Goal: Task Accomplishment & Management: Manage account settings

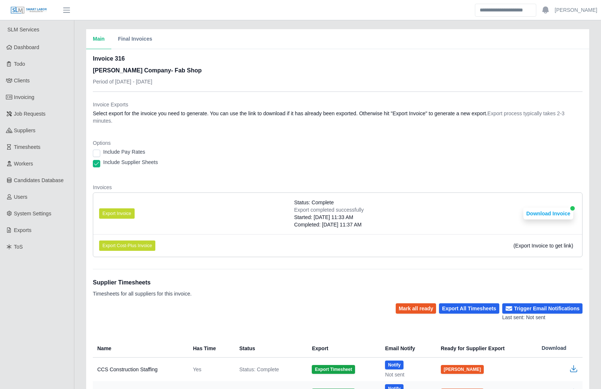
click at [364, 179] on dl "Invoice Exports Select export for the invoice you need to generate. You can use…" at bounding box center [338, 182] width 490 height 162
click at [254, 177] on dl "Invoice Exports Select export for the invoice you need to generate. You can use…" at bounding box center [338, 182] width 490 height 162
click at [439, 245] on li "Export Cost-Plus Invoice (Export Invoice to get link)" at bounding box center [337, 245] width 489 height 23
click at [54, 74] on link "Clients" at bounding box center [37, 80] width 74 height 17
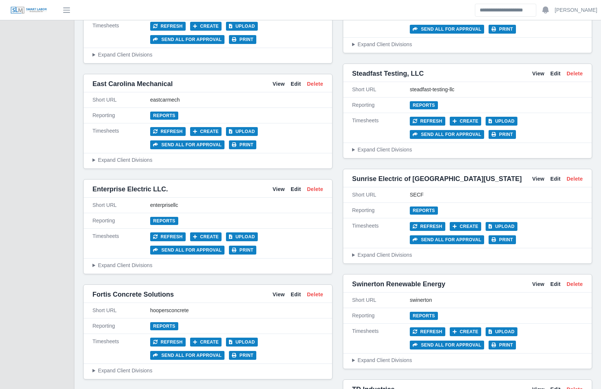
scroll to position [1752, 0]
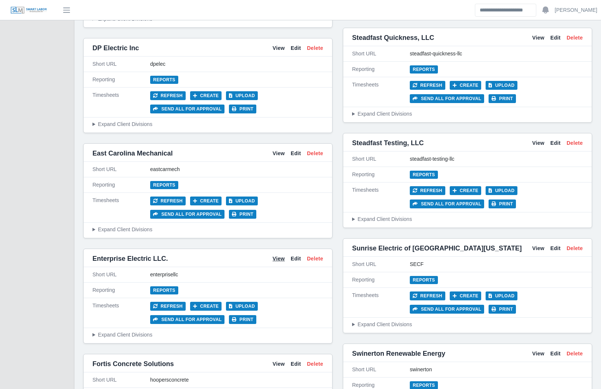
click at [279, 255] on link "View" at bounding box center [279, 259] width 12 height 8
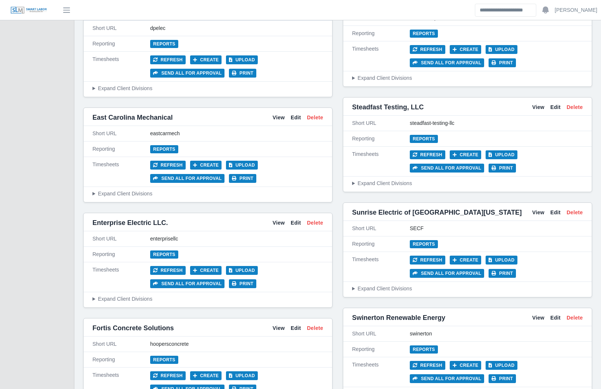
scroll to position [1793, 0]
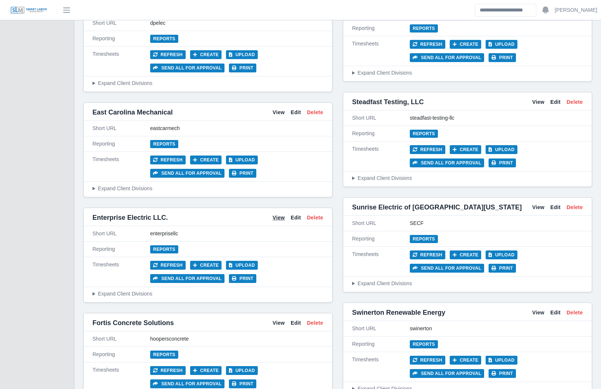
click at [282, 214] on link "View" at bounding box center [279, 218] width 12 height 8
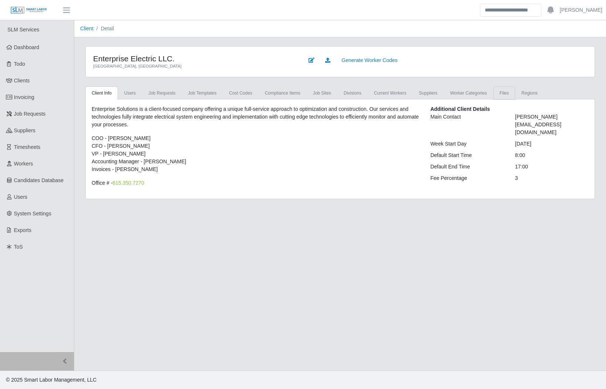
click at [498, 92] on link "Files" at bounding box center [505, 93] width 22 height 13
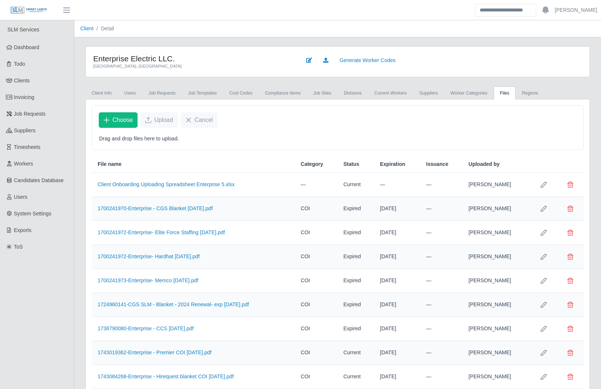
click at [197, 136] on p "Drag and drop files here to upload." at bounding box center [337, 139] width 477 height 8
click at [199, 136] on p "Drag and drop files here to upload." at bounding box center [337, 139] width 477 height 8
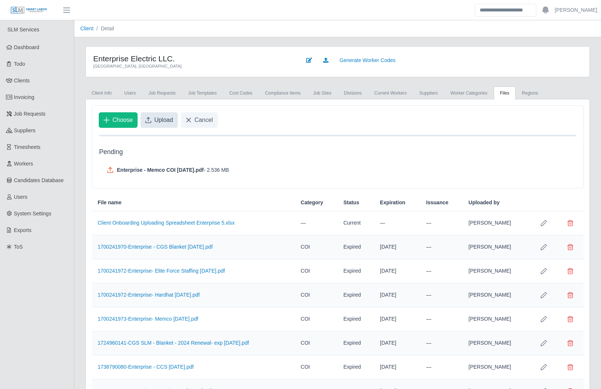
click at [162, 118] on span "Upload" at bounding box center [163, 120] width 19 height 9
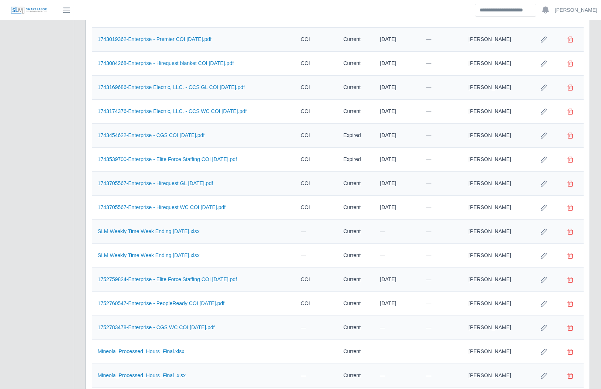
scroll to position [402, 0]
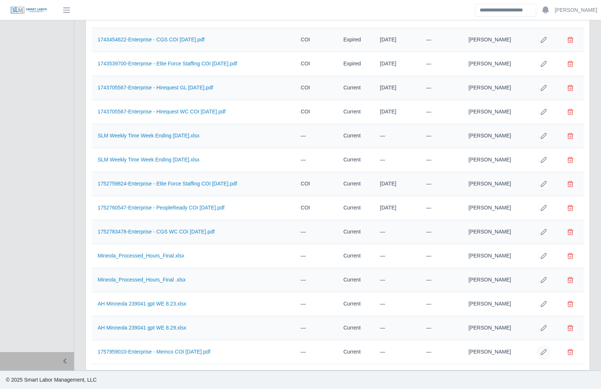
click at [543, 355] on button "Row Edit" at bounding box center [543, 352] width 15 height 15
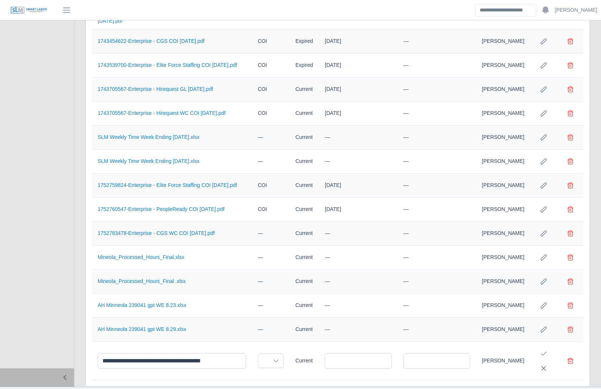
scroll to position [418, 0]
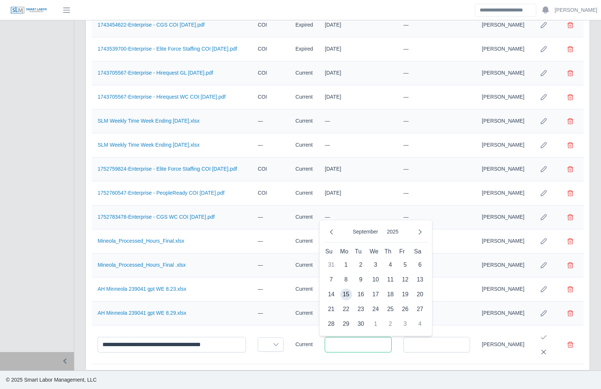
click at [359, 346] on input "text" at bounding box center [358, 345] width 67 height 16
click at [420, 231] on icon "Next Month" at bounding box center [420, 232] width 6 height 6
click at [331, 230] on icon "Previous Month" at bounding box center [331, 232] width 6 height 6
click at [347, 261] on span "1" at bounding box center [346, 265] width 12 height 12
click at [335, 344] on input "**********" at bounding box center [358, 345] width 67 height 16
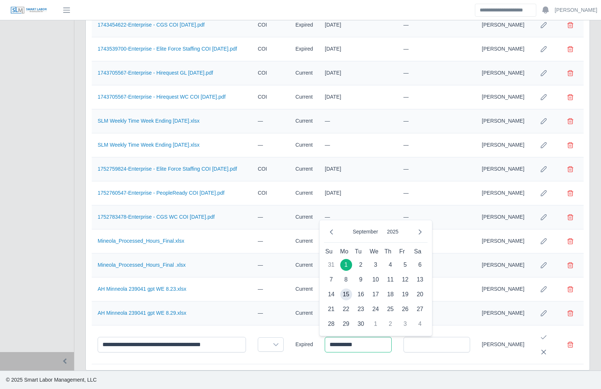
click at [336, 346] on input "**********" at bounding box center [358, 345] width 67 height 16
type input "**********"
click at [252, 348] on td at bounding box center [271, 345] width 38 height 39
click at [258, 345] on span at bounding box center [263, 345] width 10 height 14
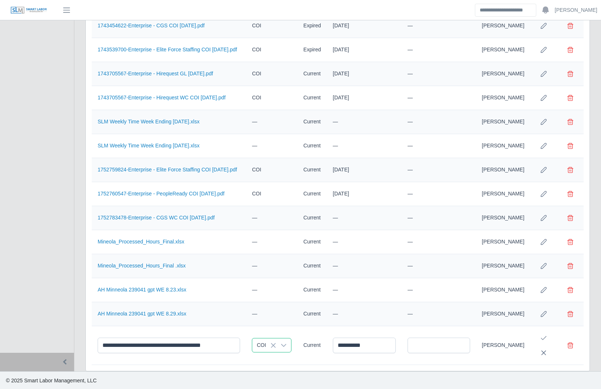
scroll to position [419, 0]
click at [274, 301] on li "COI" at bounding box center [296, 302] width 84 height 14
click at [544, 336] on icon "Save Edit" at bounding box center [544, 338] width 6 height 6
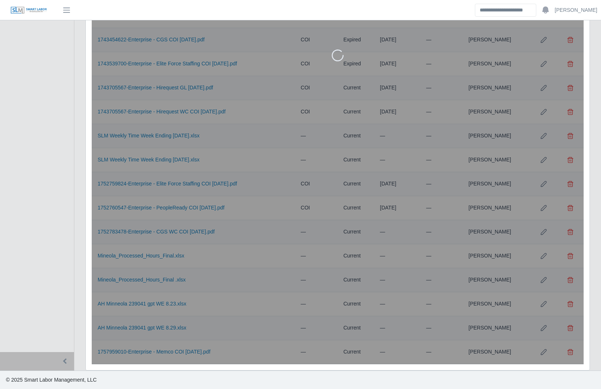
scroll to position [402, 0]
click at [77, 342] on div "Enterprise Electric LLC. Nashville, TN Generate Worker Codes Client Info Users …" at bounding box center [337, 8] width 527 height 726
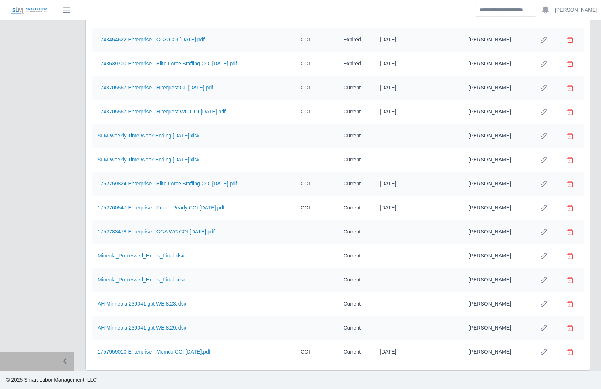
click at [79, 187] on div "Enterprise Electric LLC. Nashville, TN Generate Worker Codes Client Info Users …" at bounding box center [337, 8] width 527 height 726
click at [76, 189] on div "Enterprise Electric LLC. Nashville, TN Generate Worker Codes Client Info Users …" at bounding box center [337, 8] width 527 height 726
click at [77, 193] on div "Enterprise Electric LLC. Nashville, TN Generate Worker Codes Client Info Users …" at bounding box center [337, 8] width 527 height 726
click at [77, 196] on div "Enterprise Electric LLC. Nashville, TN Generate Worker Codes Client Info Users …" at bounding box center [337, 8] width 527 height 726
click at [133, 351] on link "1757959010-Enterprise - Memco COI 9.1.26.pdf" at bounding box center [154, 352] width 113 height 6
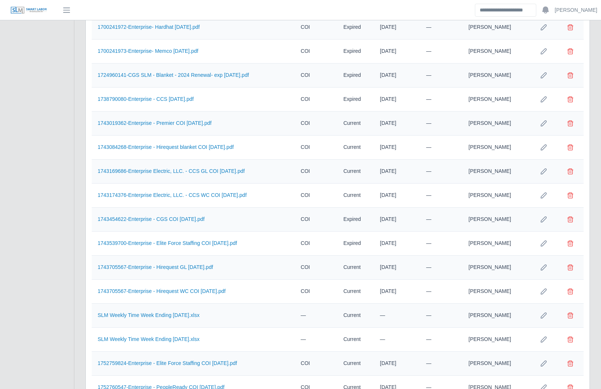
scroll to position [409, 0]
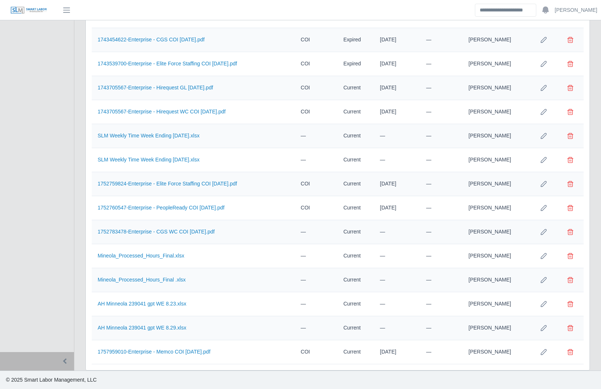
click at [78, 301] on div "Enterprise Electric LLC. Nashville, TN Generate Worker Codes Client Info Users …" at bounding box center [337, 4] width 527 height 734
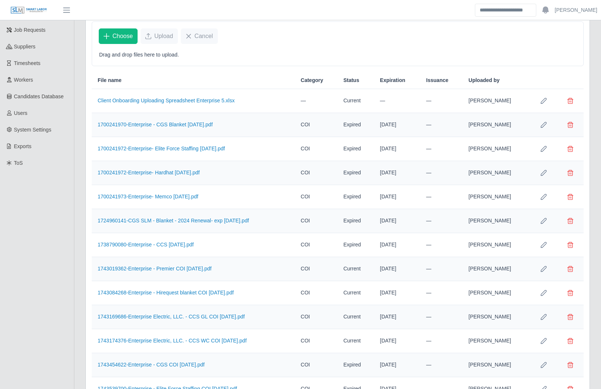
scroll to position [0, 0]
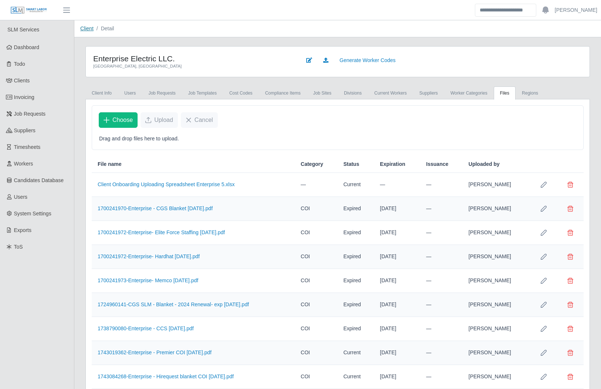
click at [85, 27] on link "Client" at bounding box center [86, 29] width 13 height 6
